Goal: Check status: Check status

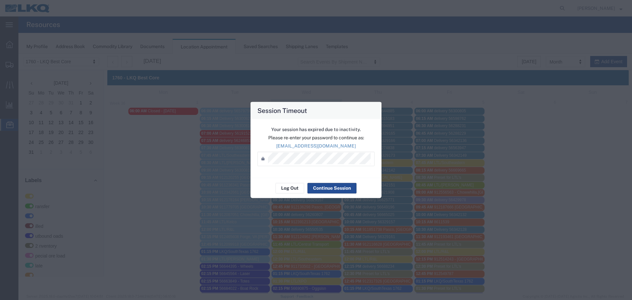
scroll to position [66, 0]
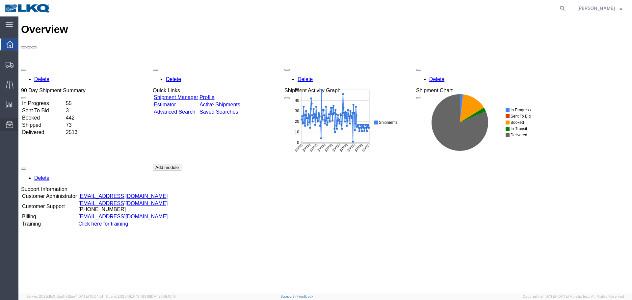
click at [0, 0] on span "Location Appointment" at bounding box center [0, 0] width 0 height 0
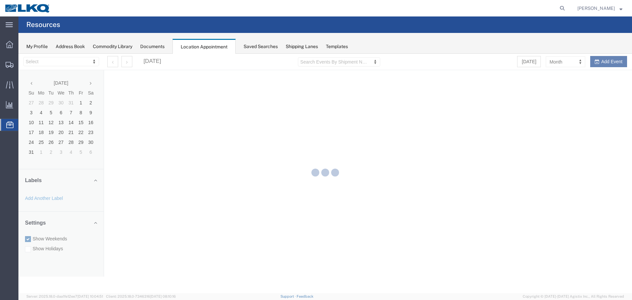
select select "27634"
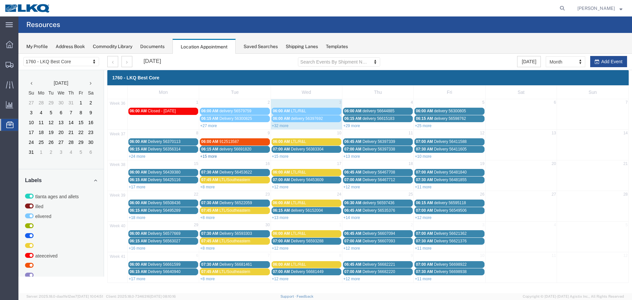
click at [212, 158] on link "+15 more" at bounding box center [208, 156] width 17 height 5
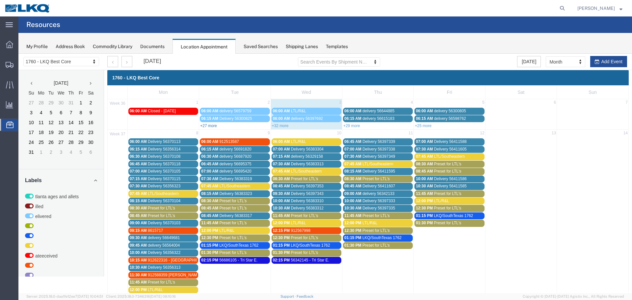
click at [210, 124] on link "+27 more" at bounding box center [208, 126] width 17 height 5
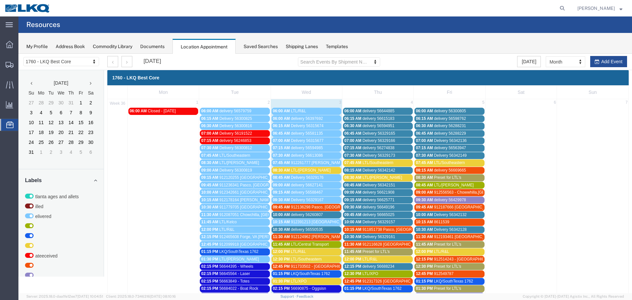
scroll to position [66, 0]
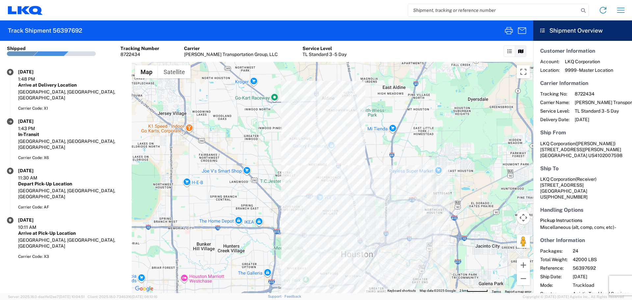
click at [422, 11] on input "search" at bounding box center [493, 10] width 171 height 13
type input "56550535"
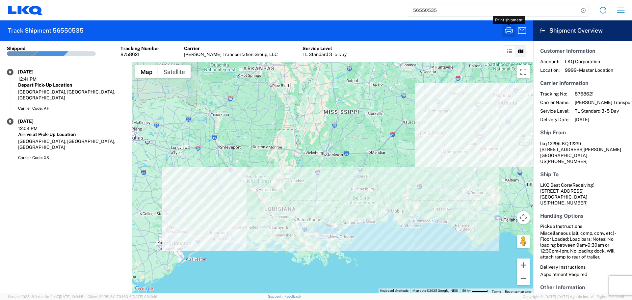
click at [504, 33] on icon "button" at bounding box center [509, 30] width 11 height 11
